Goal: Task Accomplishment & Management: Use online tool/utility

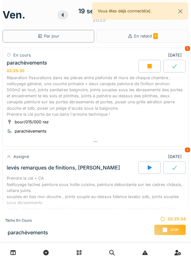
click at [172, 93] on div "Réparation fissurations dans les pièces entre plafonds et murs de chaque chambr…" at bounding box center [95, 96] width 177 height 43
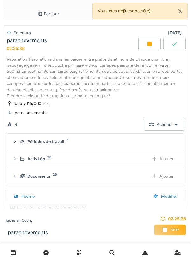
scroll to position [10, 0]
click at [168, 158] on div "Ajouter" at bounding box center [162, 159] width 32 height 12
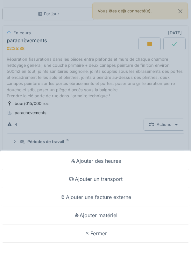
click at [117, 217] on div "Ajouter matériel" at bounding box center [96, 215] width 188 height 18
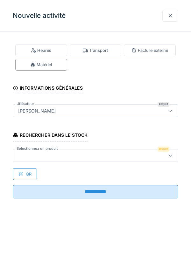
click at [170, 154] on icon at bounding box center [169, 155] width 5 height 4
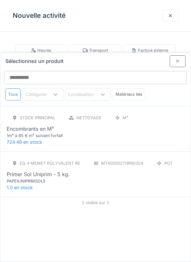
click at [25, 178] on div "PAPEIUNIPRIMSOL5" at bounding box center [45, 181] width 76 height 6
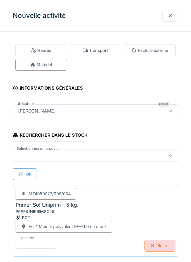
scroll to position [0, 0]
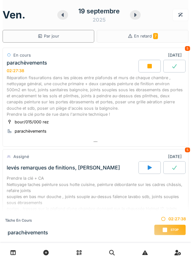
click at [160, 94] on div "Réparation fissurations dans les pièces entre plafonds et murs de chaque chambr…" at bounding box center [95, 96] width 177 height 43
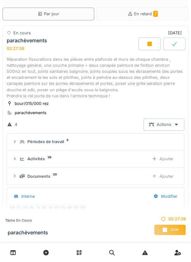
scroll to position [10, 0]
click at [166, 157] on div "Ajouter" at bounding box center [162, 159] width 32 height 12
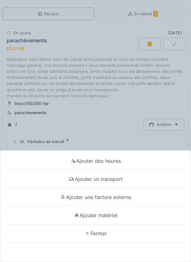
click at [132, 215] on div "Ajouter matériel" at bounding box center [96, 215] width 188 height 18
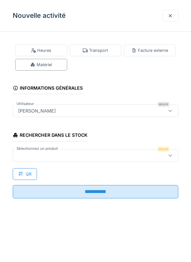
click at [168, 153] on icon at bounding box center [169, 155] width 5 height 4
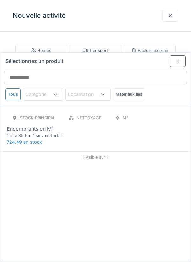
click at [103, 151] on div "1 visible sur 1" at bounding box center [95, 156] width 190 height 11
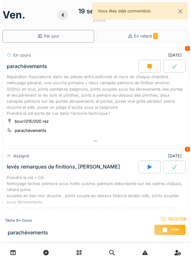
click at [165, 86] on div "Réparation fissurations dans les pièces entre plafonds et murs de chaque chambr…" at bounding box center [95, 95] width 177 height 43
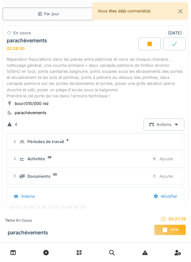
scroll to position [10, 0]
click at [157, 157] on div "Ajouter" at bounding box center [162, 159] width 32 height 12
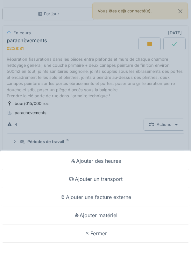
click at [140, 216] on div "Ajouter matériel" at bounding box center [96, 215] width 188 height 18
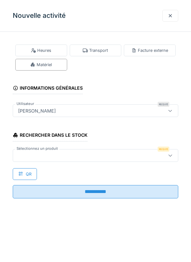
click at [169, 158] on div at bounding box center [169, 155] width 5 height 6
